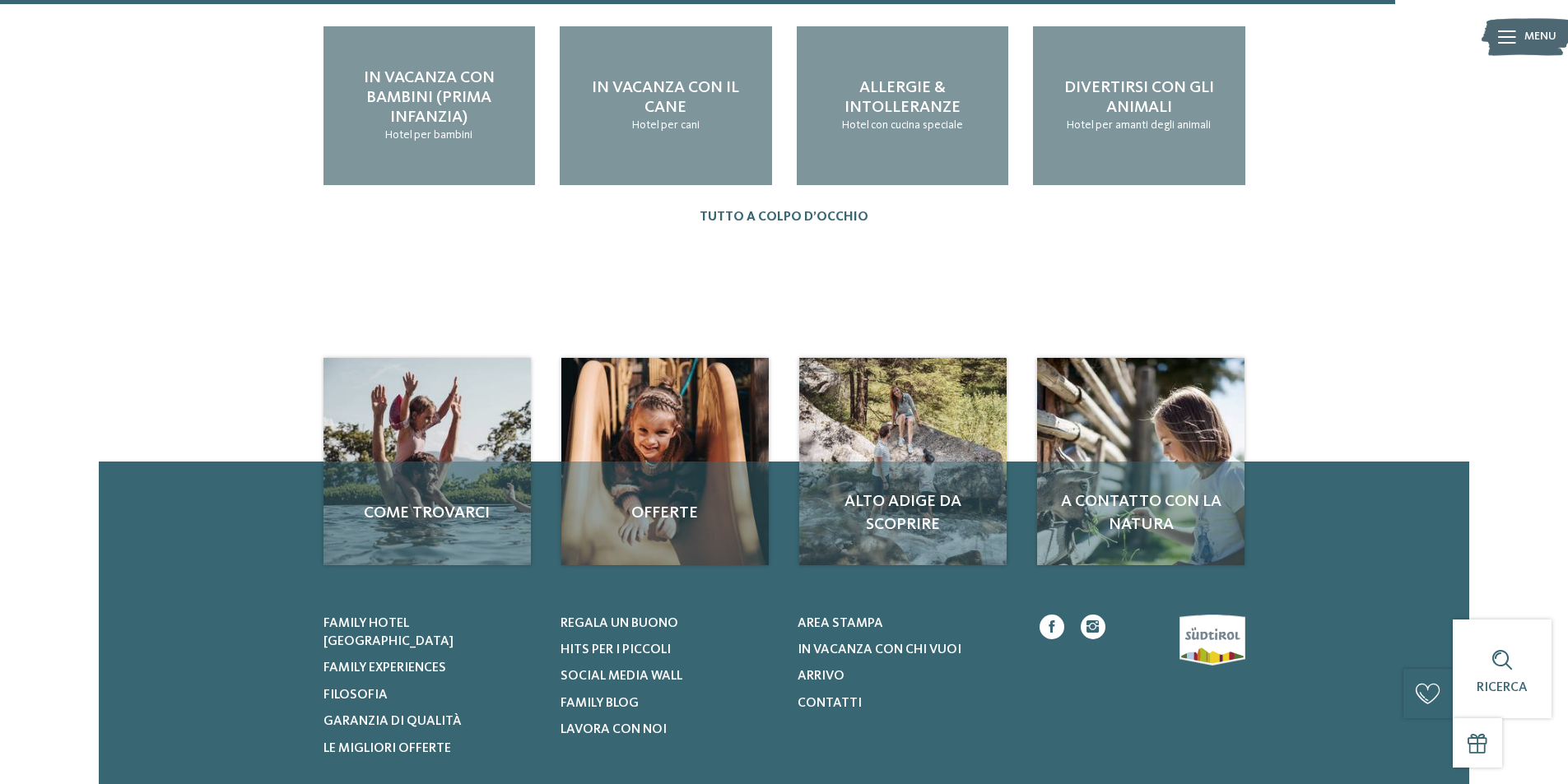
scroll to position [2107, 0]
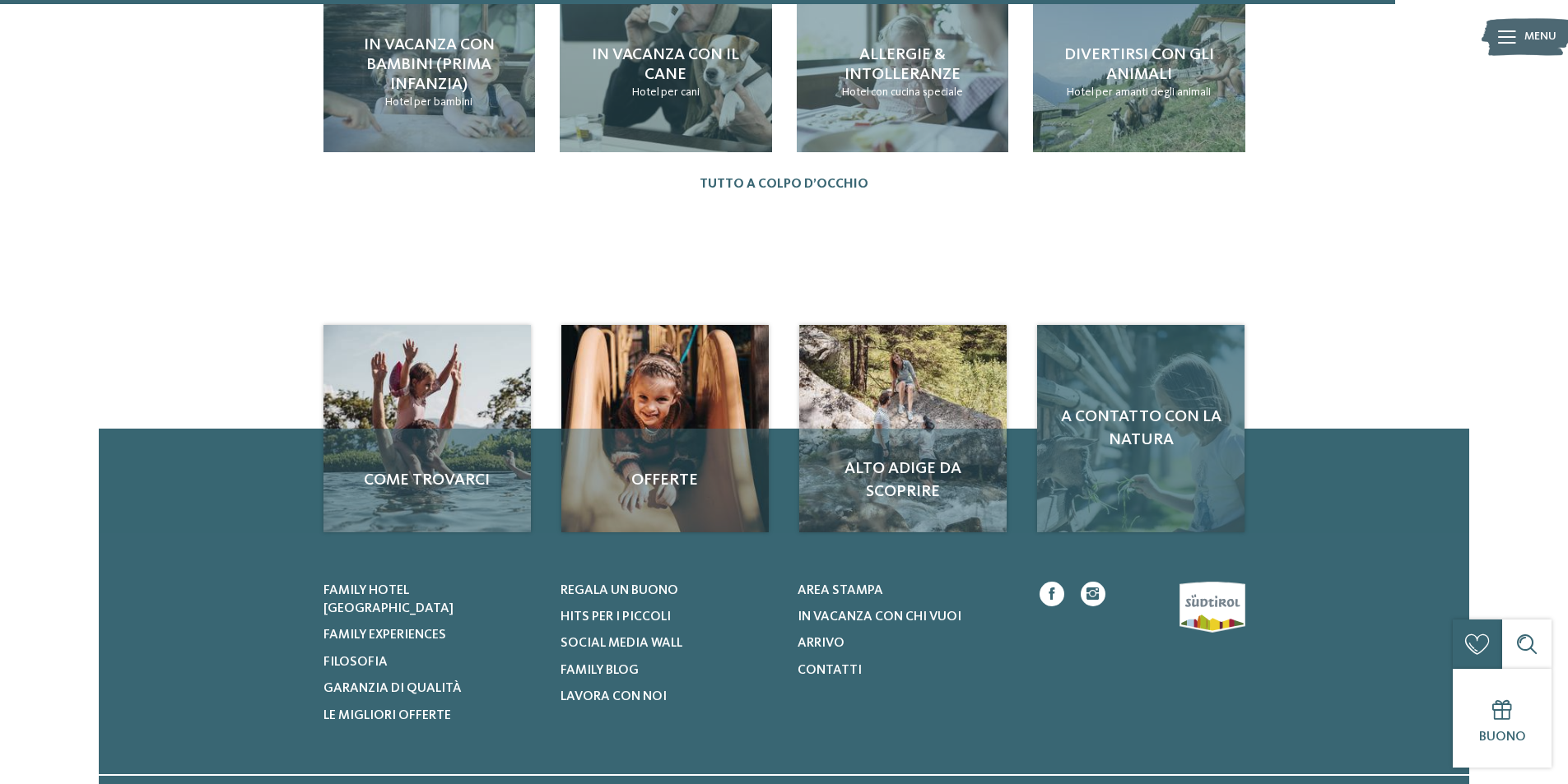
click at [1130, 340] on div "A contatto con la natura" at bounding box center [1140, 429] width 207 height 207
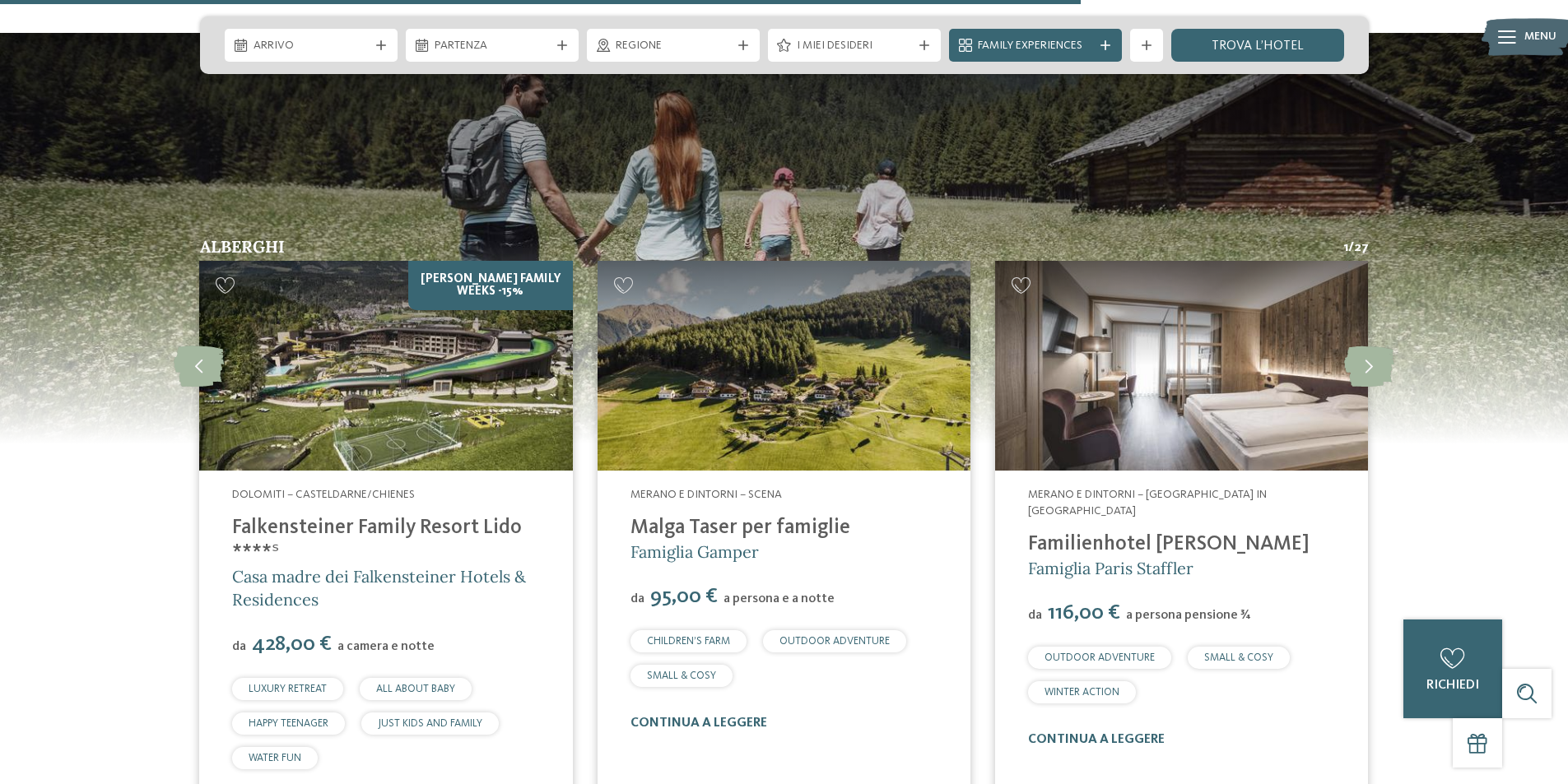
scroll to position [3358, 0]
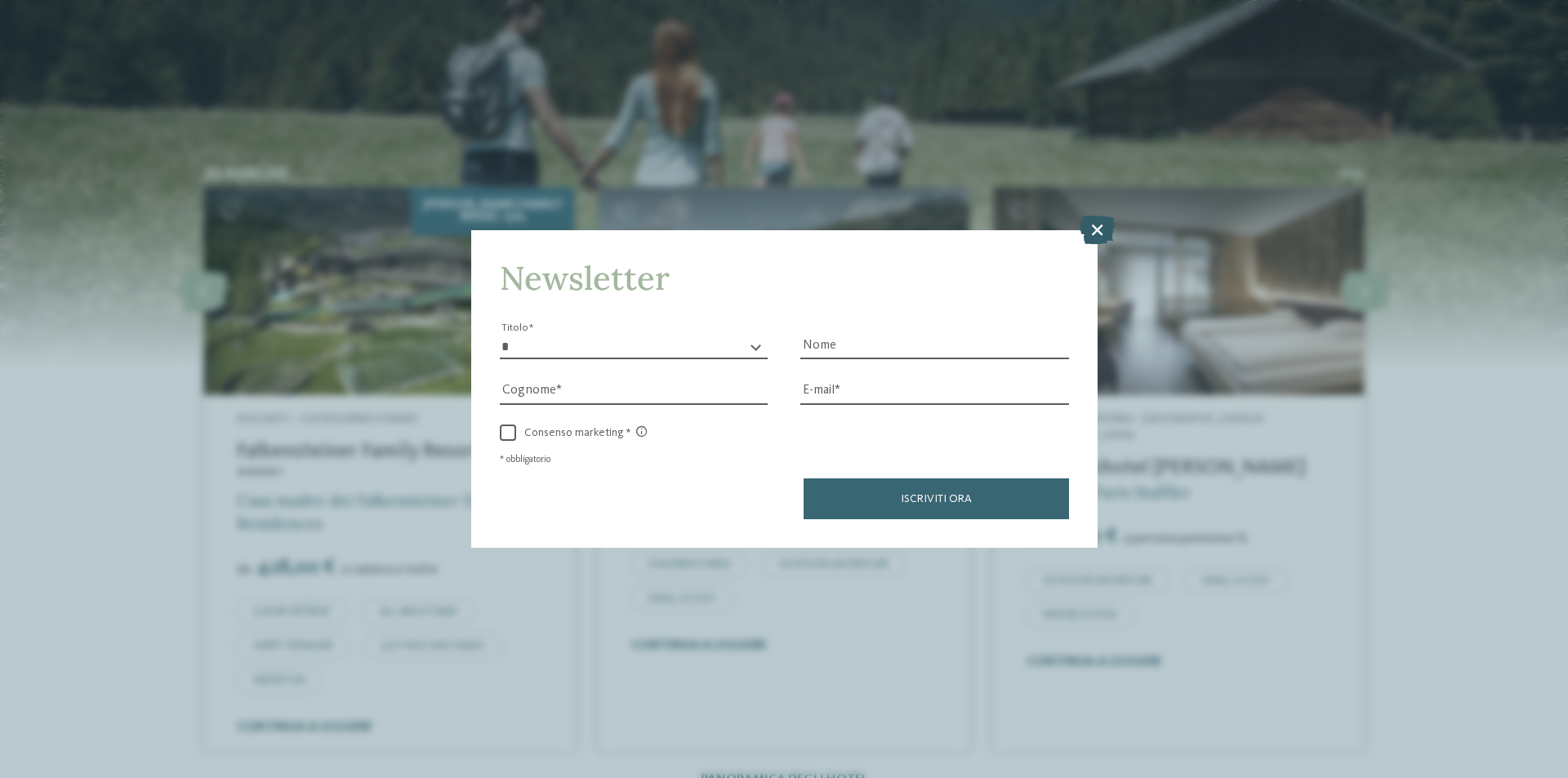
click at [1101, 226] on icon at bounding box center [1097, 229] width 35 height 29
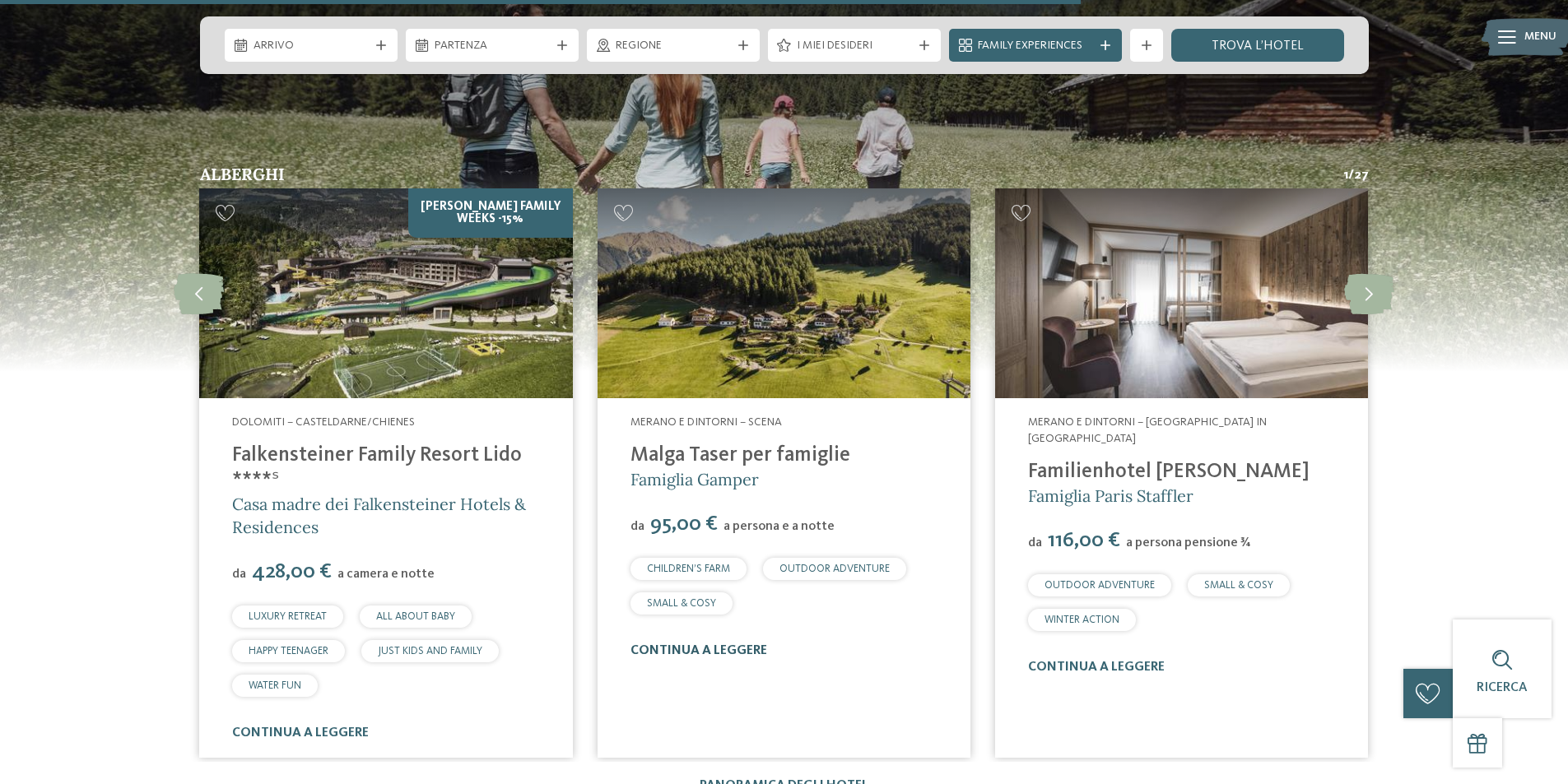
click at [693, 645] on link "continua a leggere" at bounding box center [698, 651] width 137 height 13
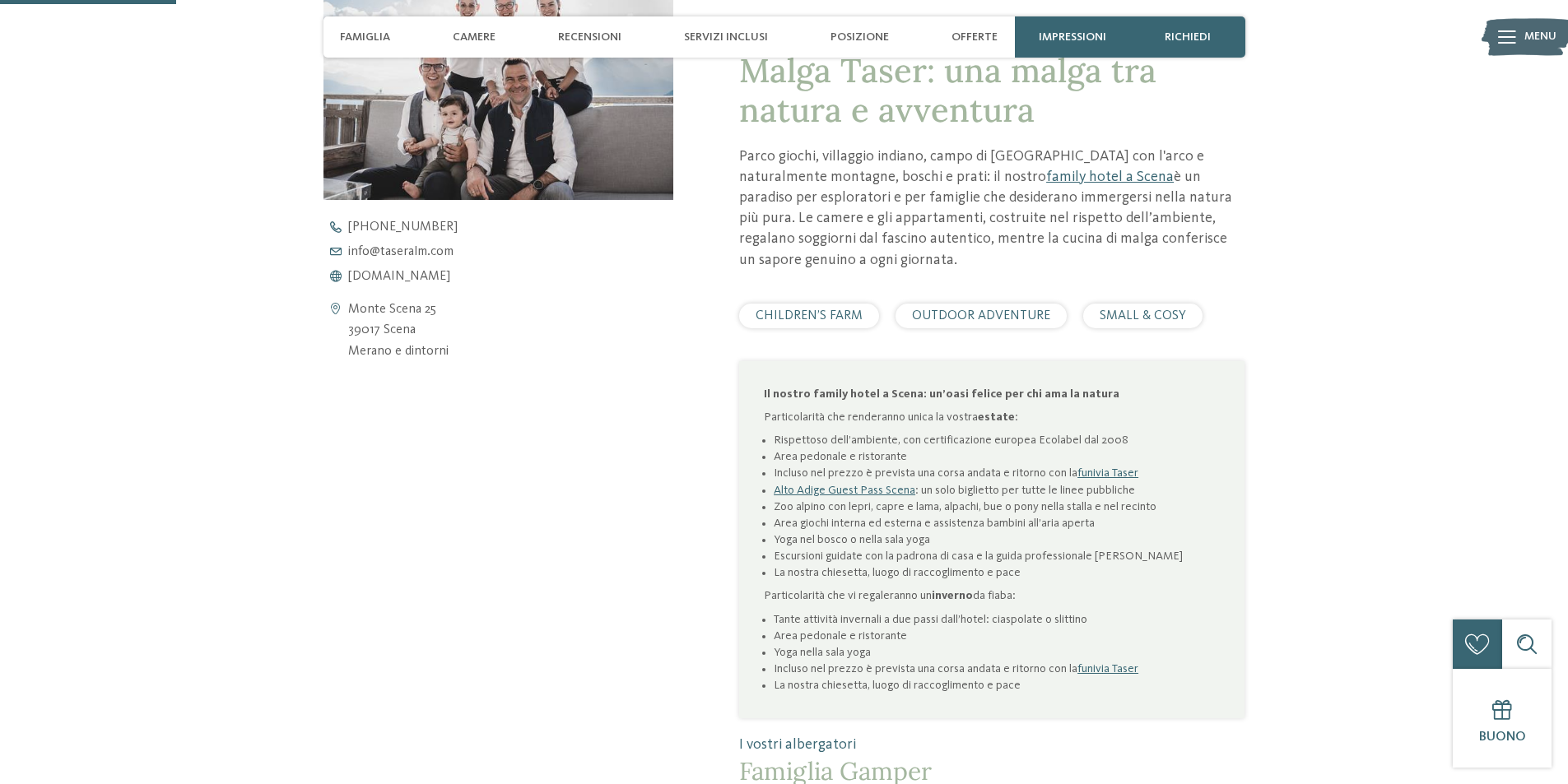
scroll to position [707, 0]
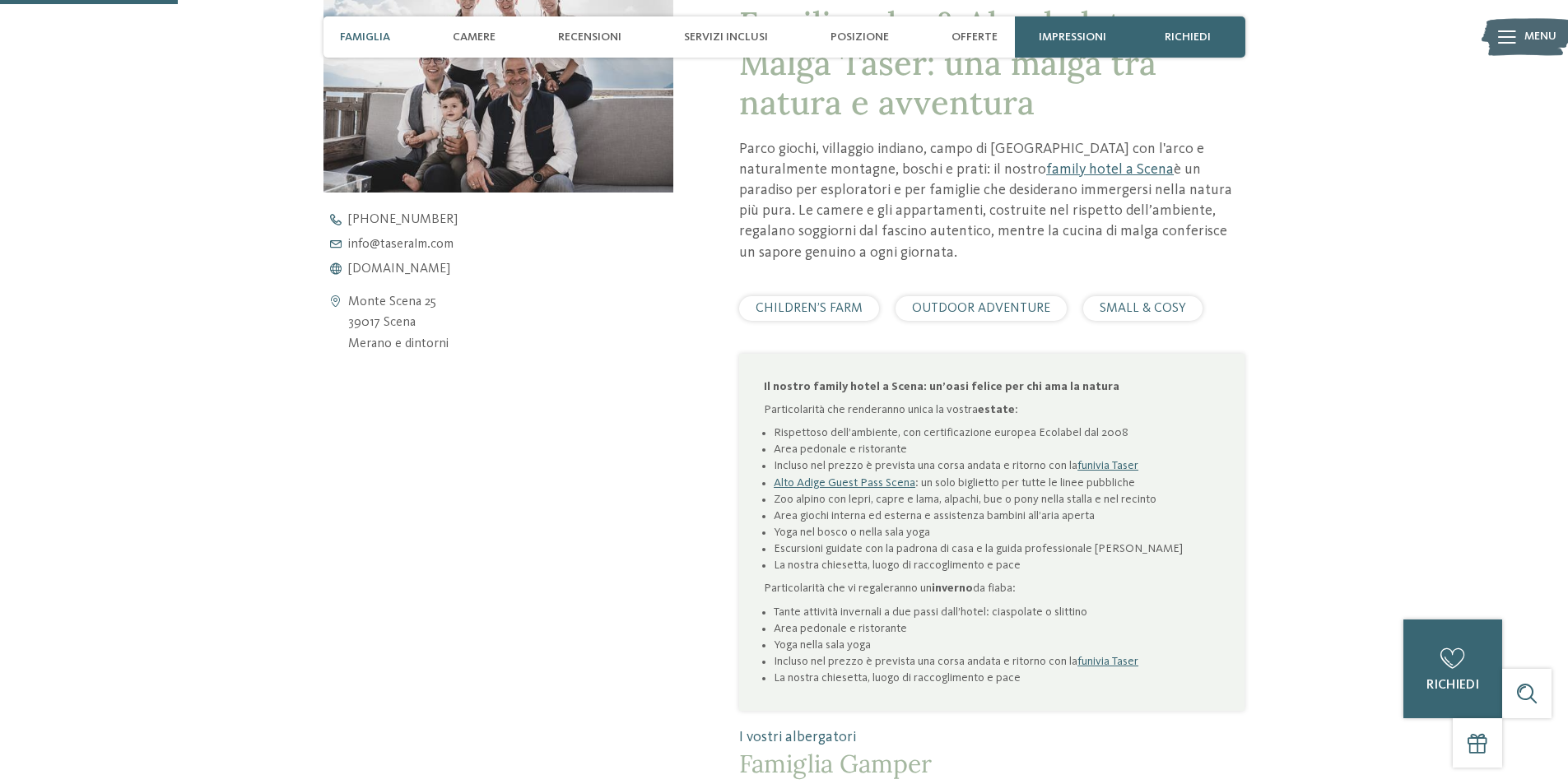
click at [839, 491] on li "Zoo alpino con lepri, capre e lama, alpachi, bue o pony nella stalla e nel reci…" at bounding box center [997, 499] width 446 height 17
click at [813, 508] on li "Area giochi interna ed esterna e assistenza bambini all’aria aperta" at bounding box center [997, 516] width 446 height 17
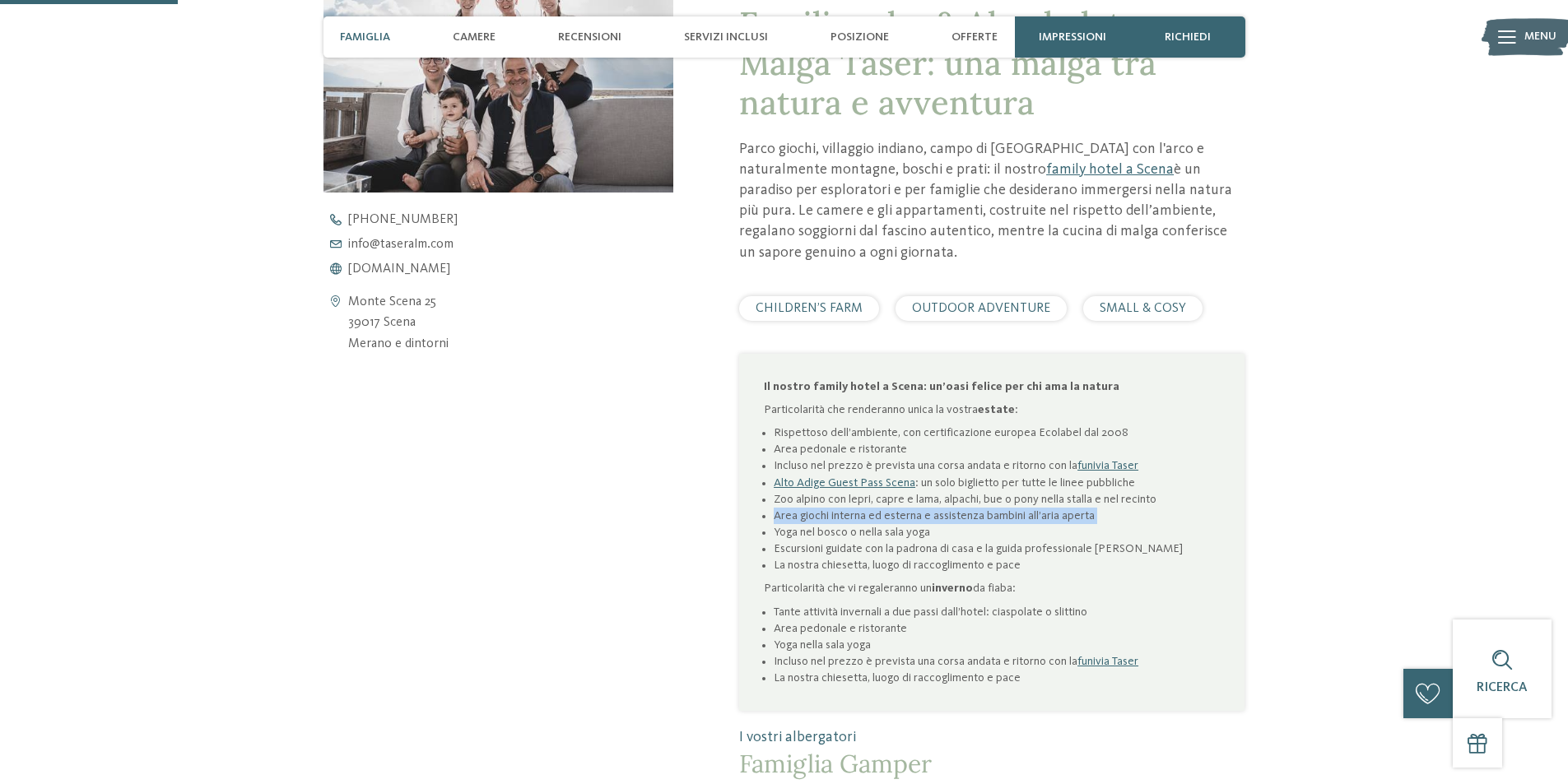
click at [813, 508] on li "Area giochi interna ed esterna e assistenza bambini all’aria aperta" at bounding box center [997, 516] width 446 height 17
click at [812, 524] on li "Yoga nel bosco o nella sala yoga" at bounding box center [997, 532] width 446 height 17
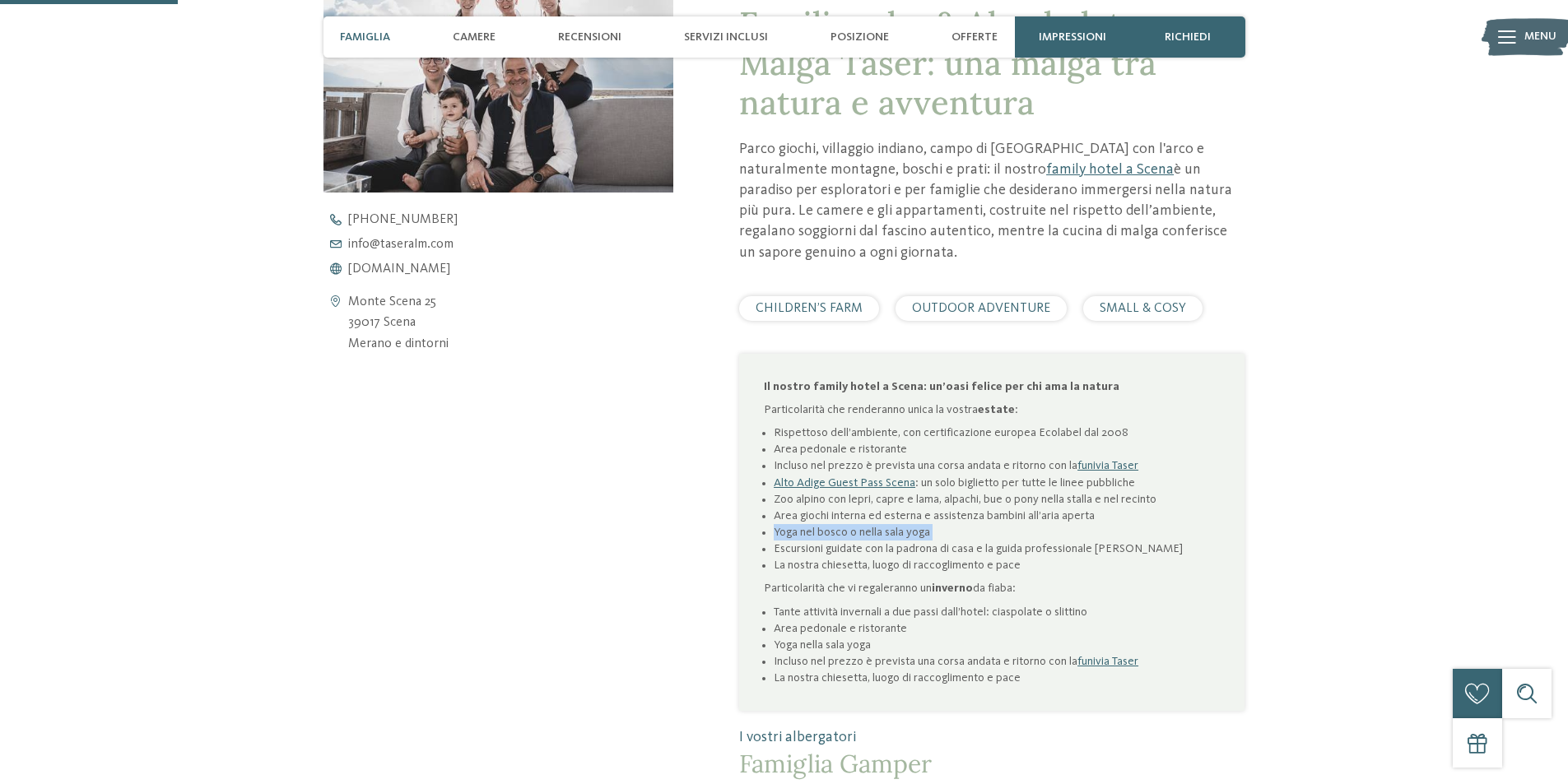
click at [812, 524] on li "Yoga nel bosco o nella sala yoga" at bounding box center [997, 532] width 446 height 17
click at [813, 541] on li "Escursioni guidate con la padrona di casa e la guida professionale Heidi" at bounding box center [997, 549] width 446 height 17
click at [824, 604] on li "Tante attività invernali a due passi dall’hotel: ciaspolate o slittino" at bounding box center [997, 612] width 446 height 17
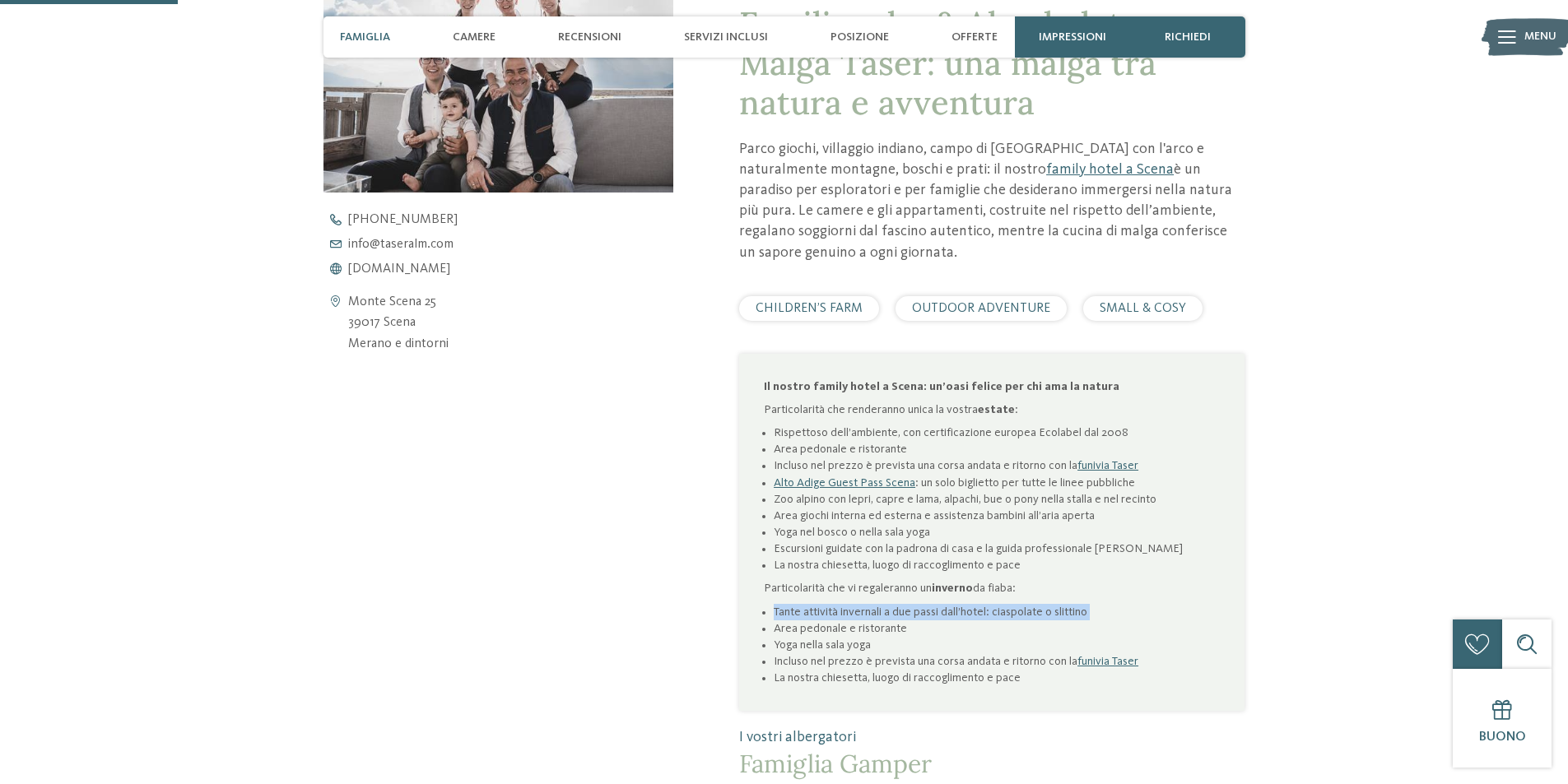
click at [824, 604] on li "Tante attività invernali a due passi dall’hotel: ciaspolate o slittino" at bounding box center [997, 612] width 446 height 17
click at [831, 621] on li "Area pedonale e ristorante" at bounding box center [997, 629] width 446 height 17
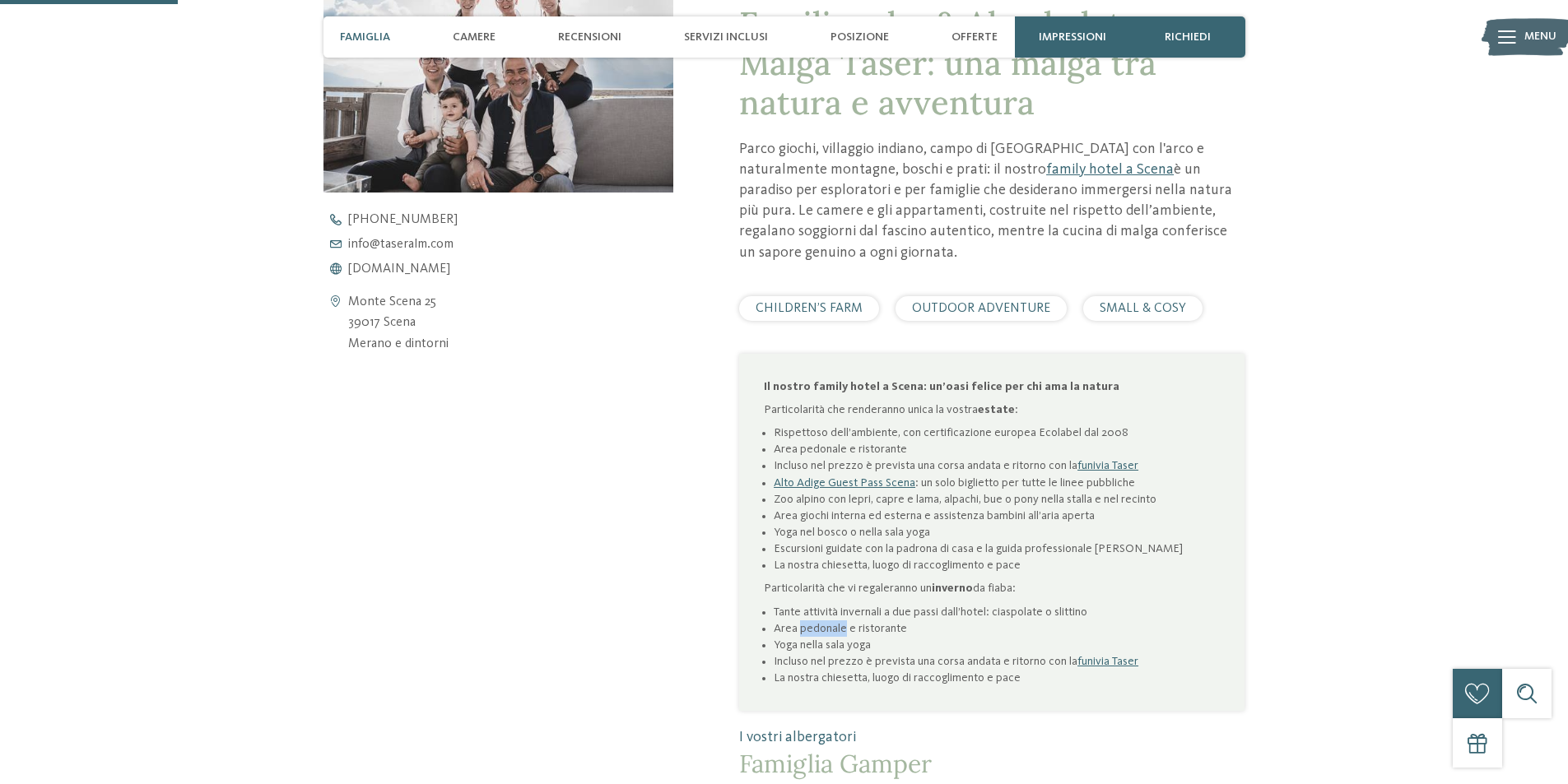
click at [831, 621] on li "Area pedonale e ristorante" at bounding box center [997, 629] width 446 height 17
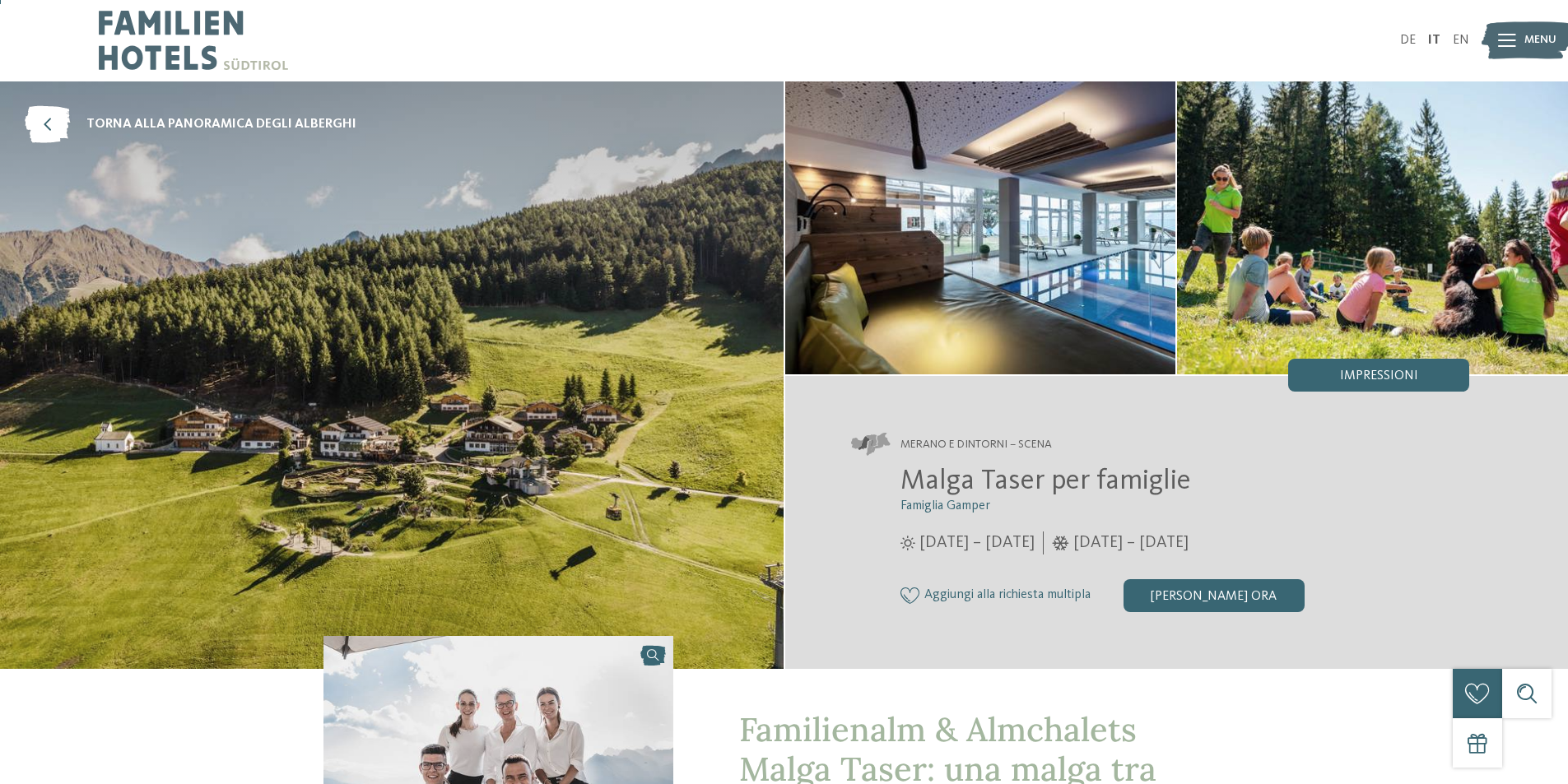
scroll to position [0, 0]
click at [1005, 474] on span "Malga Taser per famiglie" at bounding box center [1045, 482] width 290 height 29
copy div "Malga Taser per famiglie"
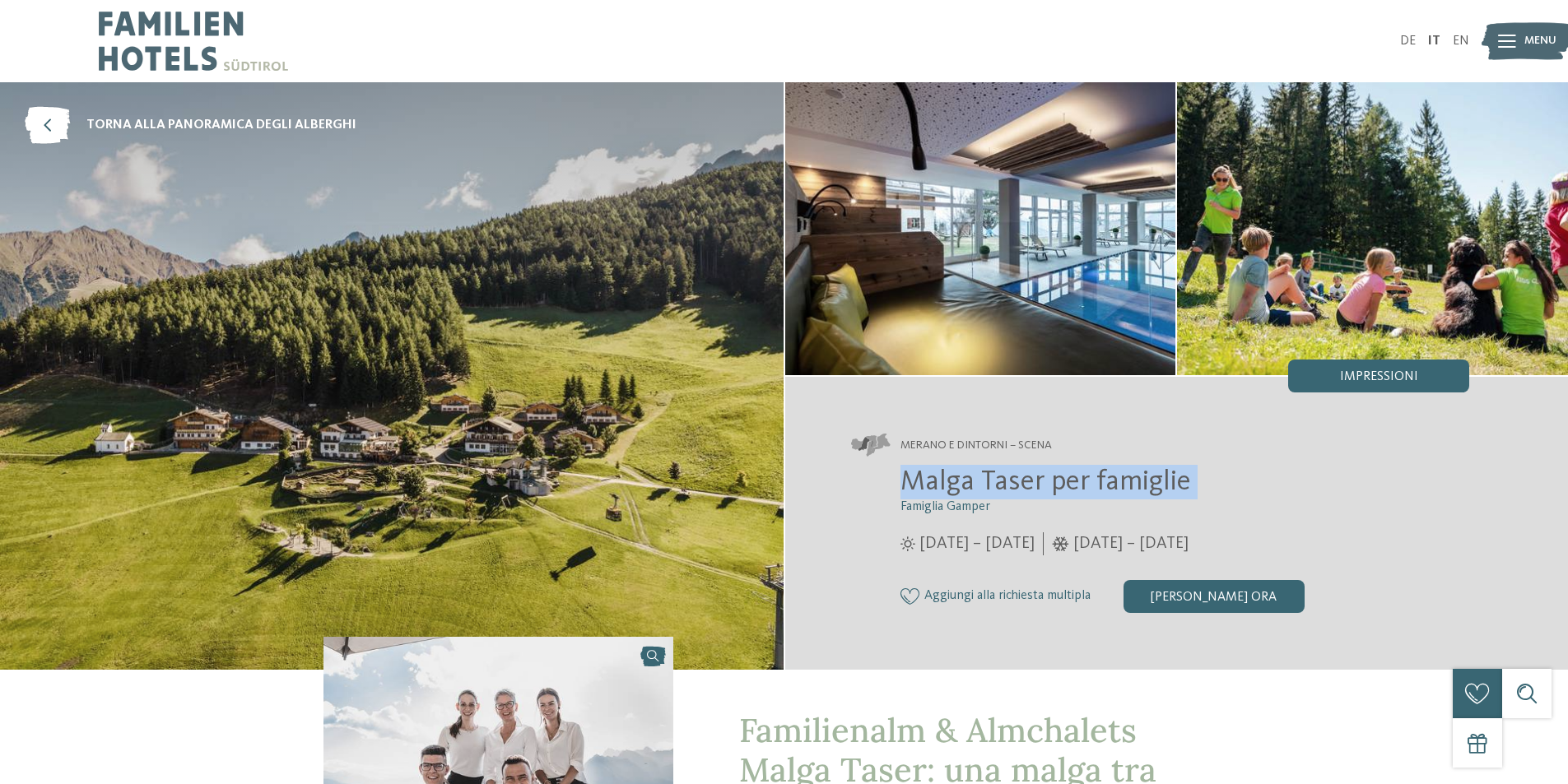
click at [1009, 486] on span "Malga Taser per famiglie" at bounding box center [1045, 482] width 290 height 29
copy div "Malga Taser per famiglie"
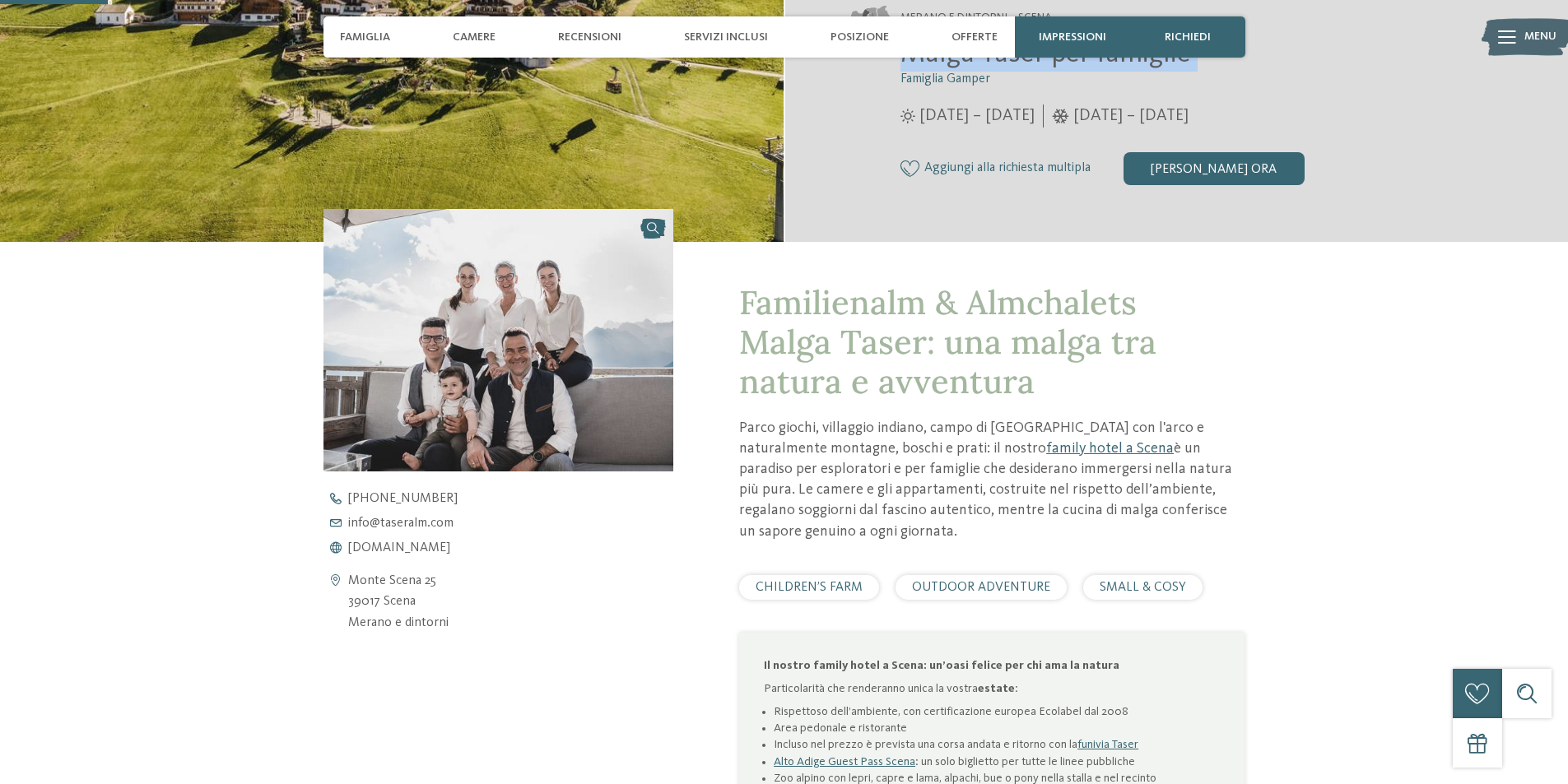
scroll to position [461, 0]
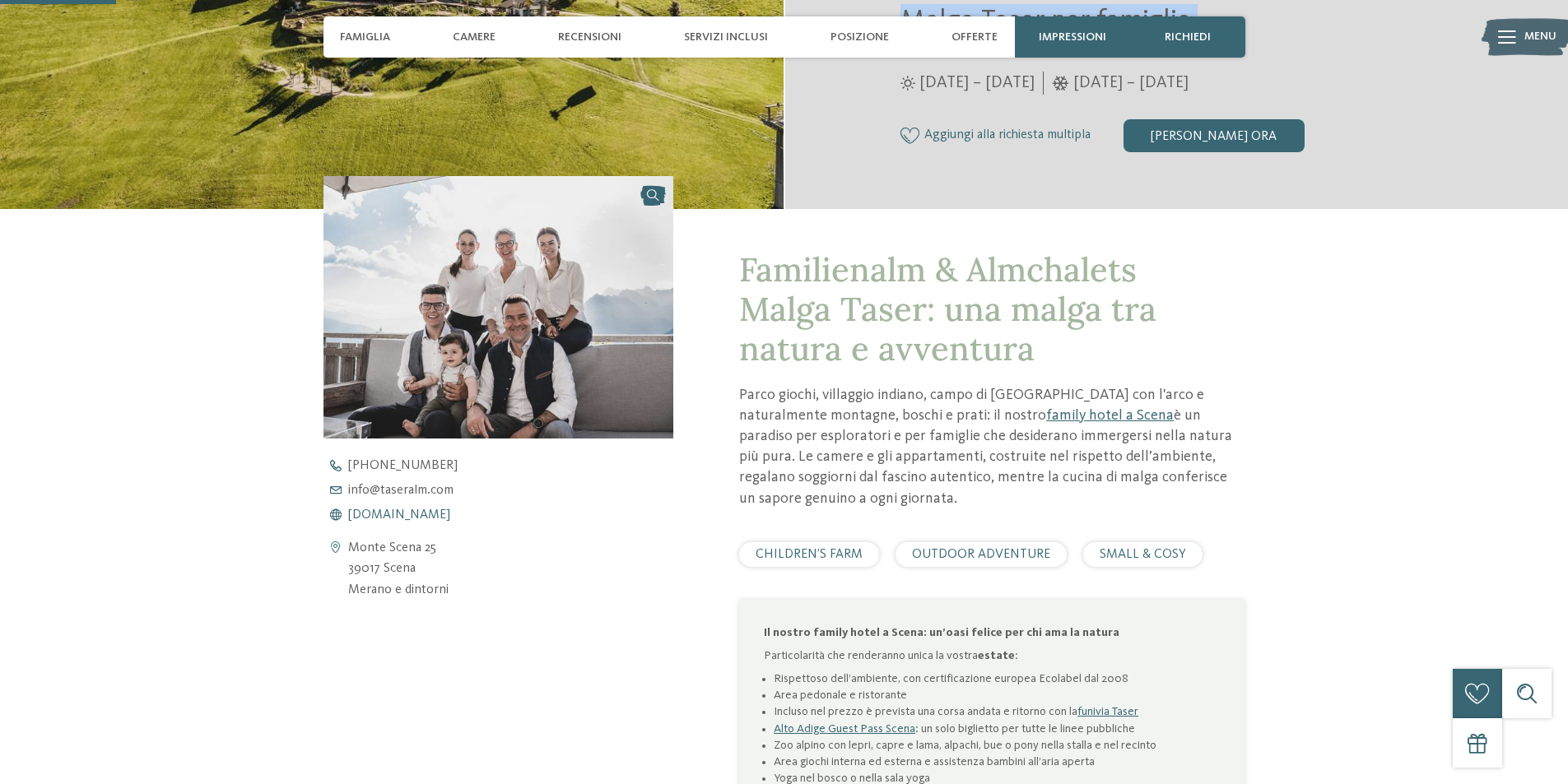
click at [400, 515] on span "www.taseralm.com" at bounding box center [399, 515] width 102 height 13
click at [404, 517] on span "www.taseralm.com" at bounding box center [399, 515] width 102 height 13
